Goal: Task Accomplishment & Management: Complete application form

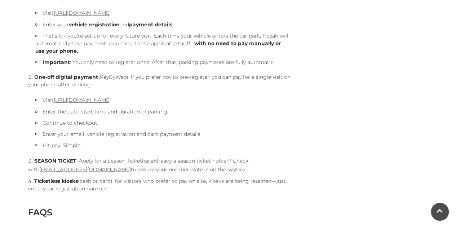
scroll to position [921, 0]
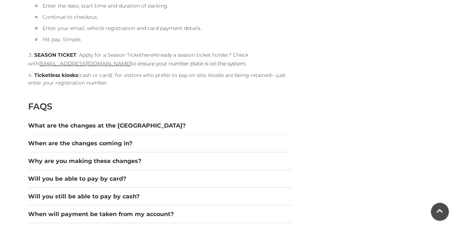
click at [143, 55] on link "here" at bounding box center [147, 55] width 11 height 6
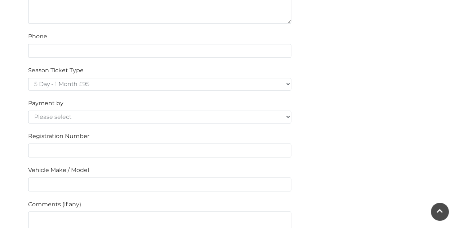
scroll to position [488, 0]
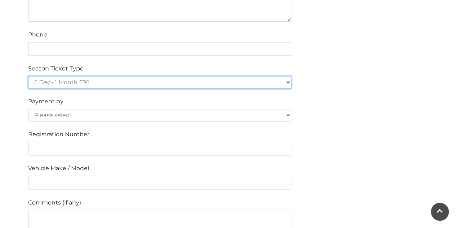
click at [197, 84] on select "5 Day - 1 Month £95 5 Day - 3 Months £270 (£90 a month standing order) 5 Day - …" at bounding box center [159, 82] width 263 height 13
select select "5 Day - 1 Year £960 (£80 a month standing order)"
click at [28, 76] on select "5 Day - 1 Month £95 5 Day - 3 Months £270 (£90 a month standing order) 5 Day - …" at bounding box center [159, 82] width 263 height 13
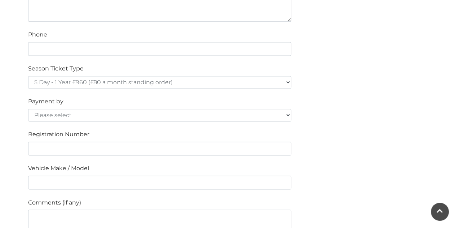
click at [354, 18] on div "Please fill in the below form to apply for a Festival Place Parking Season Tick…" at bounding box center [228, 34] width 411 height 620
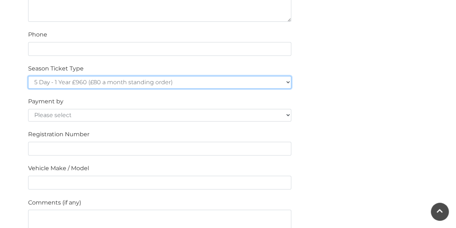
click at [192, 83] on select "5 Day - 1 Month £95 5 Day - 3 Months £270 (£90 a month standing order) 5 Day - …" at bounding box center [159, 82] width 263 height 13
